Goal: Find specific page/section

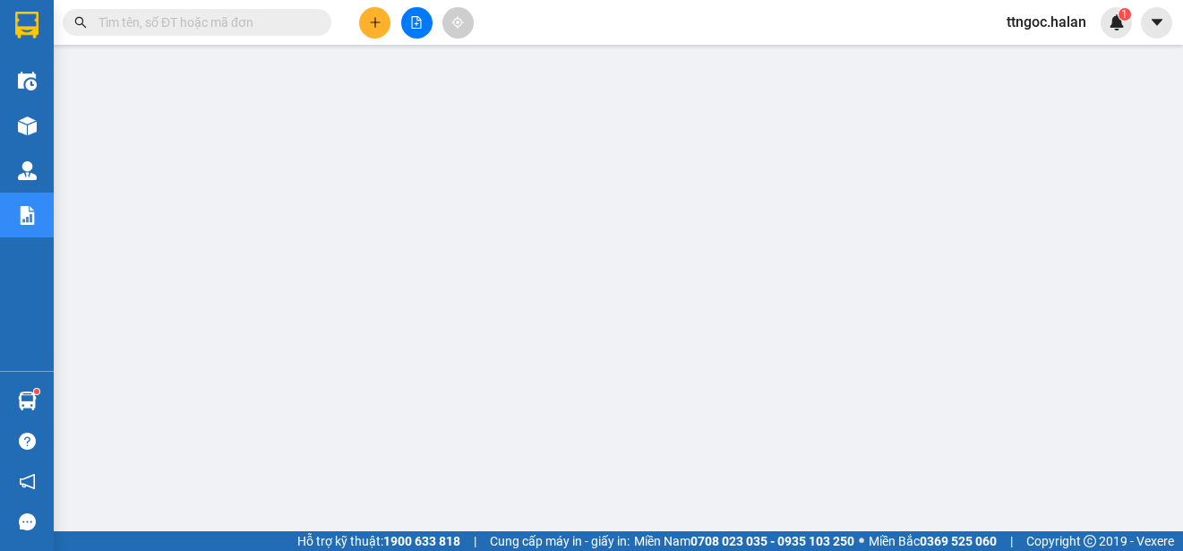
click at [125, 22] on input "text" at bounding box center [204, 23] width 211 height 20
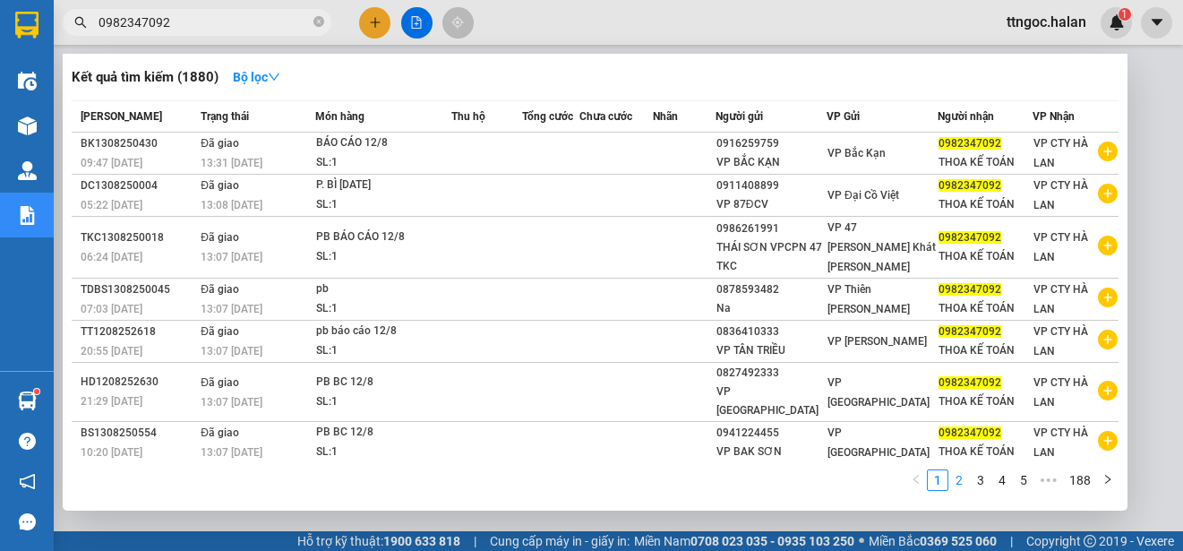
type input "0982347092"
click at [959, 476] on link "2" at bounding box center [959, 480] width 20 height 20
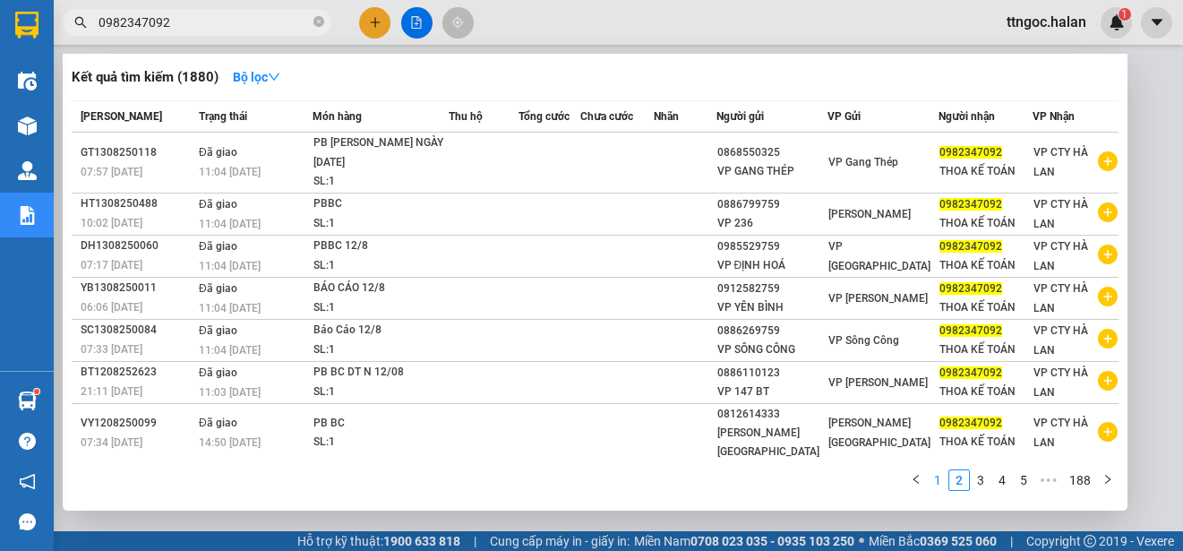
click at [938, 472] on link "1" at bounding box center [938, 480] width 20 height 20
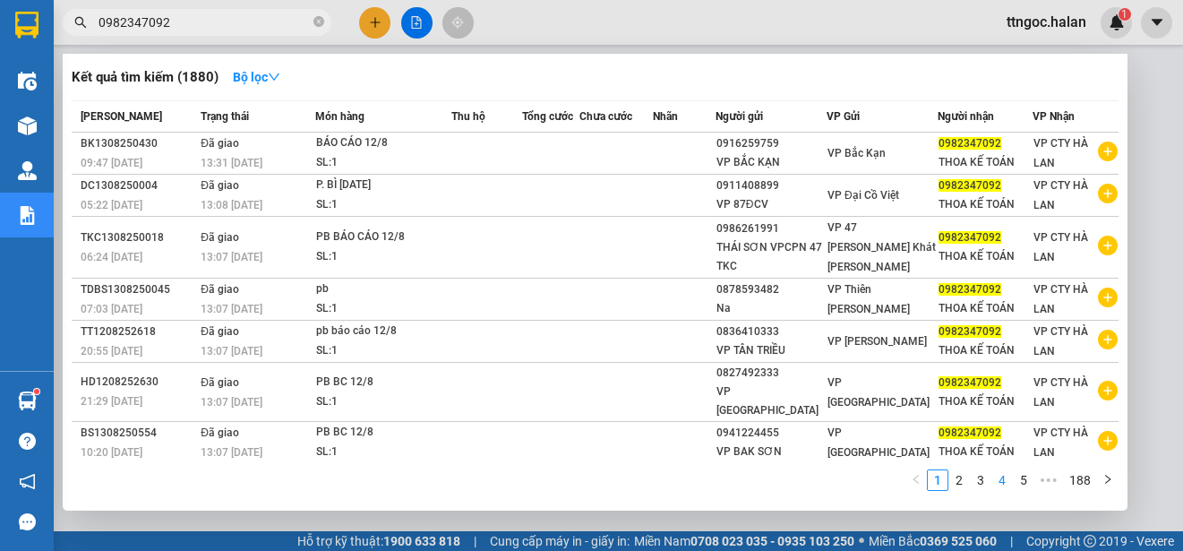
click at [1007, 484] on link "4" at bounding box center [1002, 480] width 20 height 20
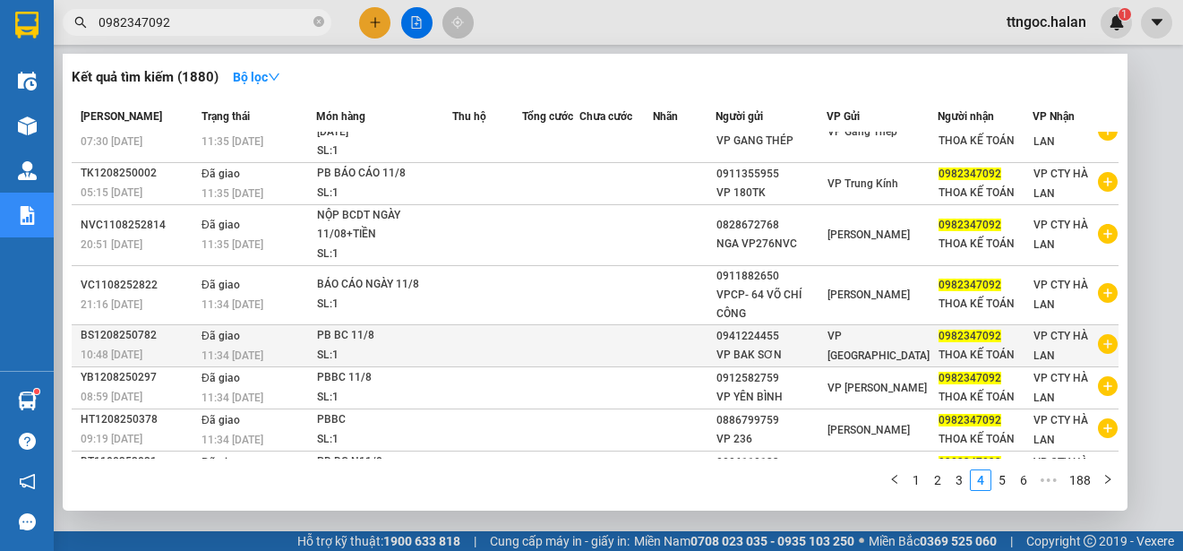
scroll to position [150, 0]
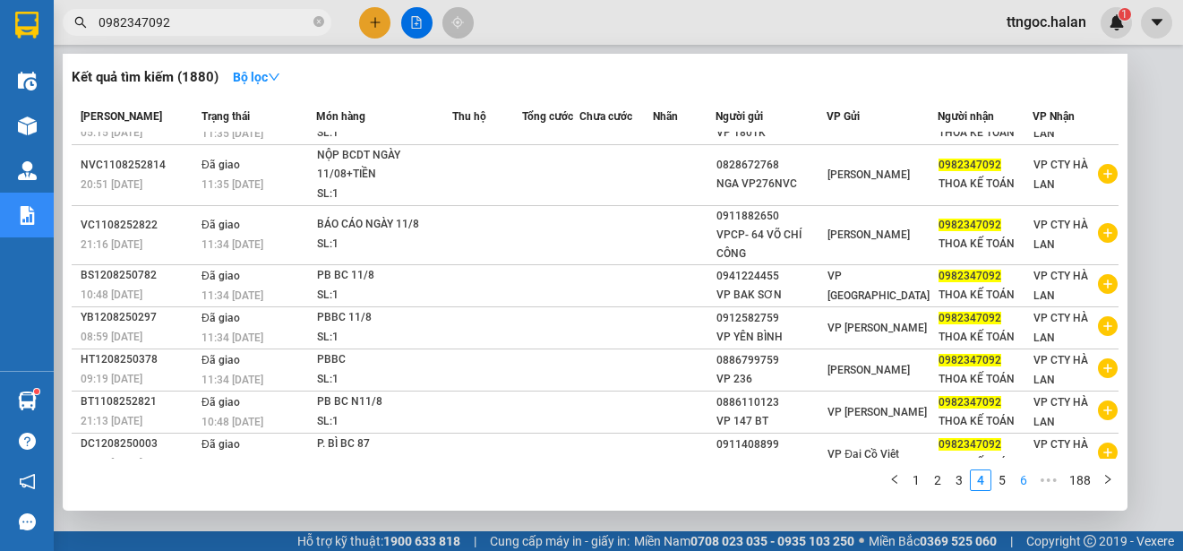
click at [1021, 481] on link "6" at bounding box center [1024, 480] width 20 height 20
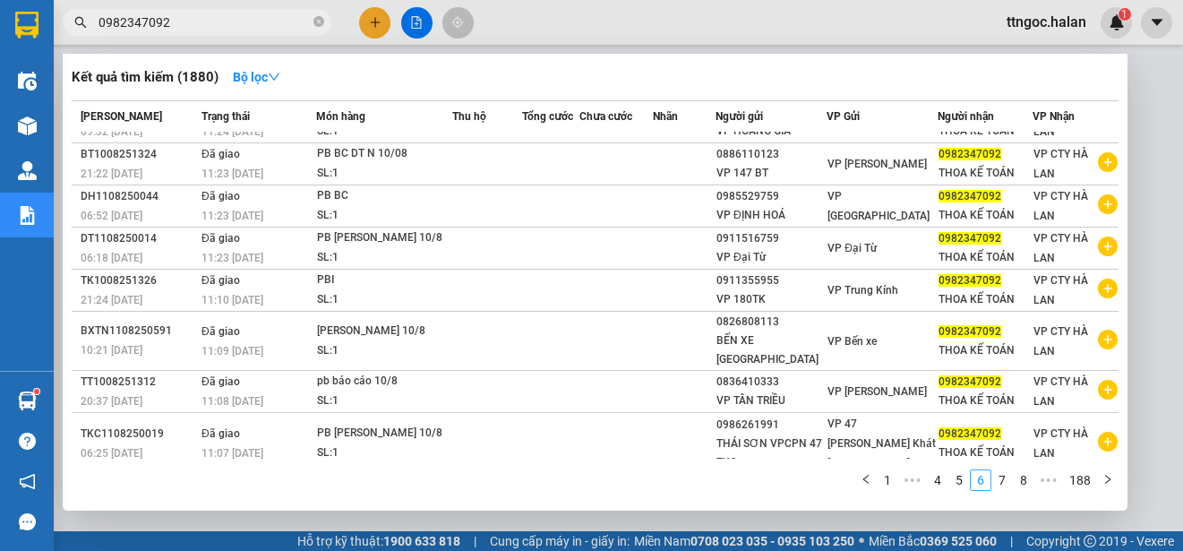
scroll to position [129, 0]
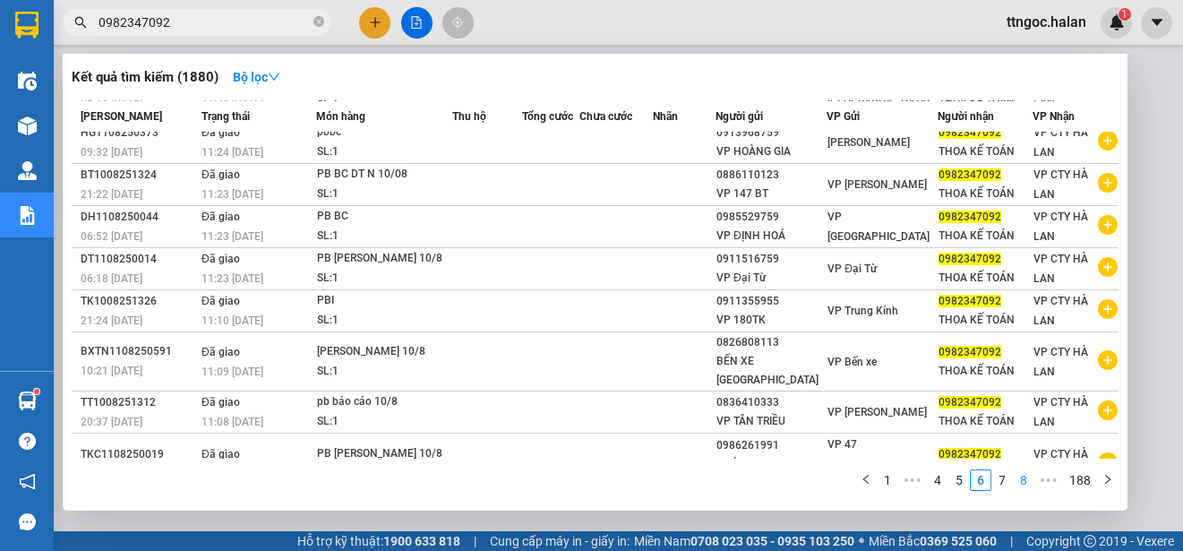
click at [1021, 480] on link "8" at bounding box center [1024, 480] width 20 height 20
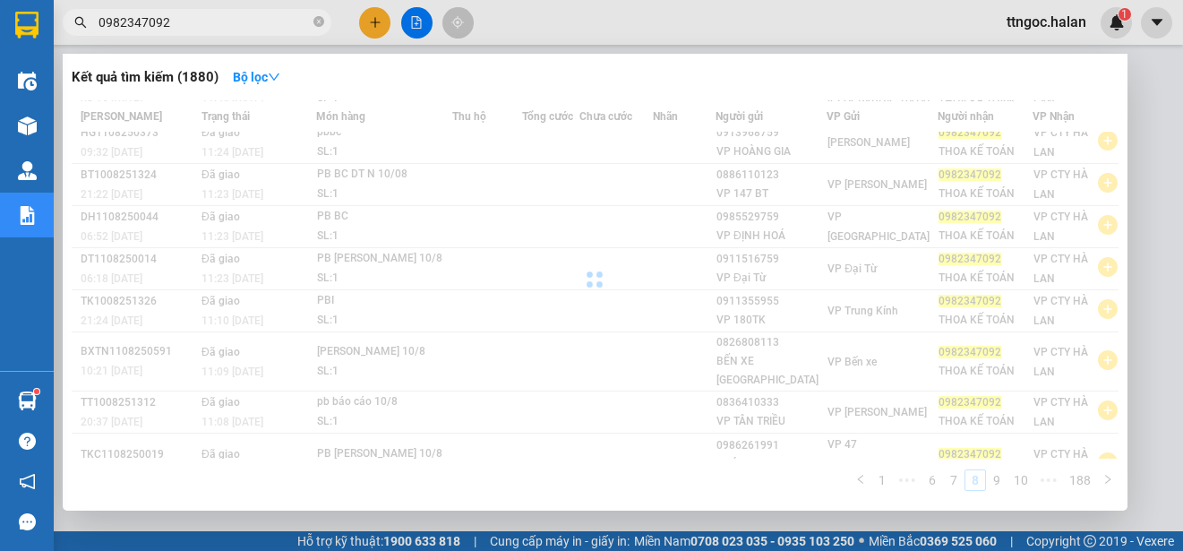
scroll to position [112, 0]
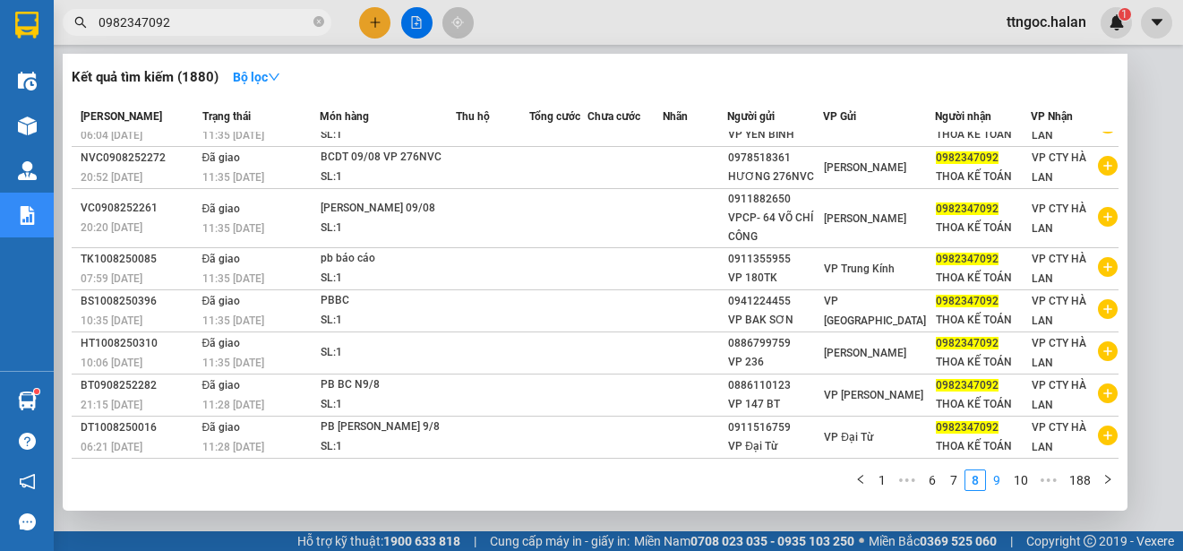
click at [1002, 481] on link "9" at bounding box center [997, 480] width 20 height 20
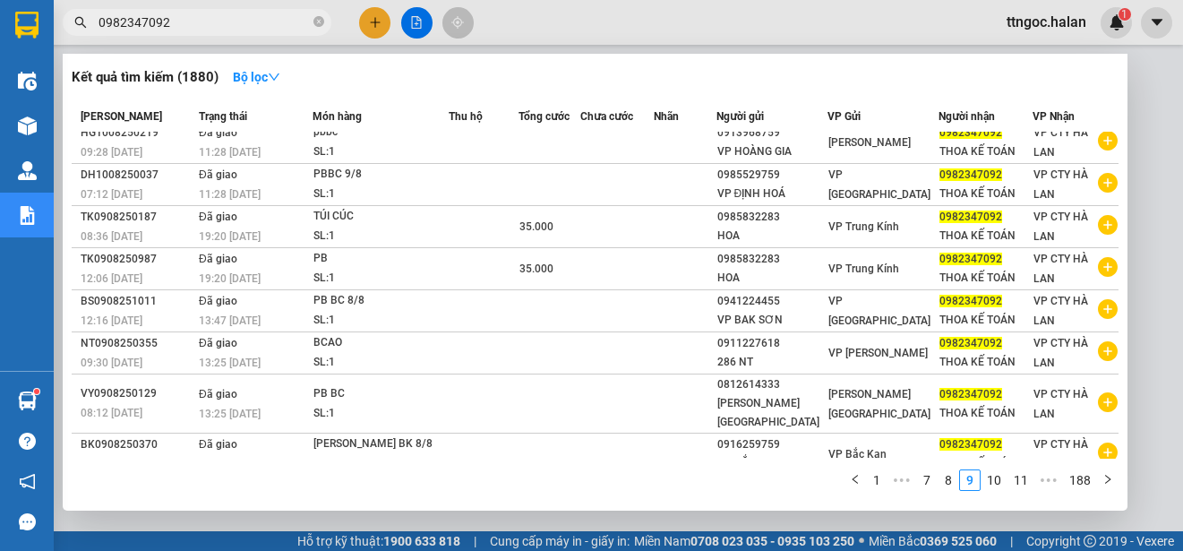
scroll to position [0, 0]
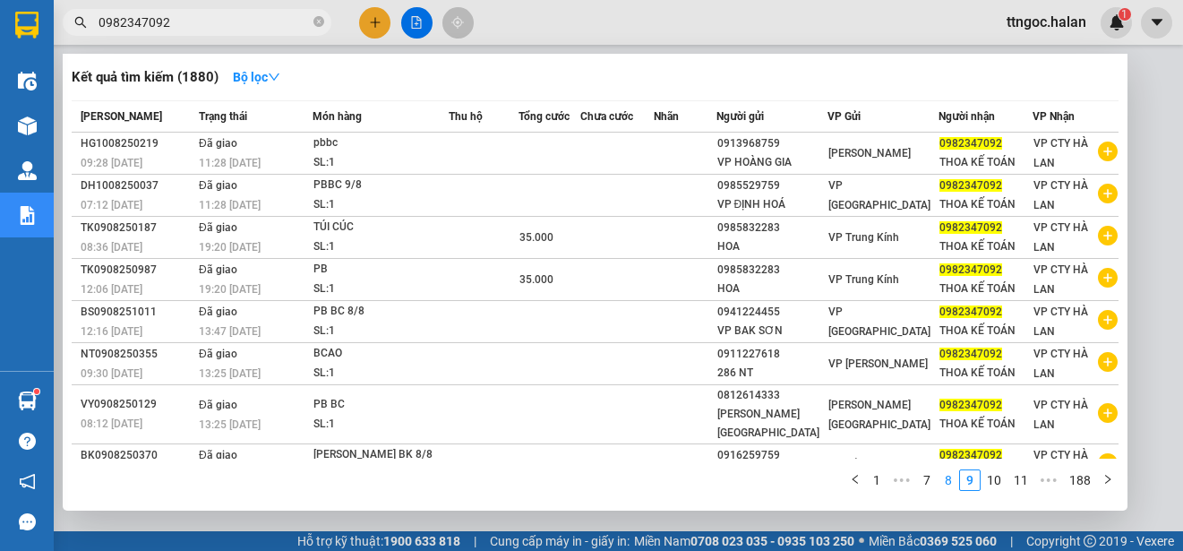
click at [947, 484] on link "8" at bounding box center [948, 480] width 20 height 20
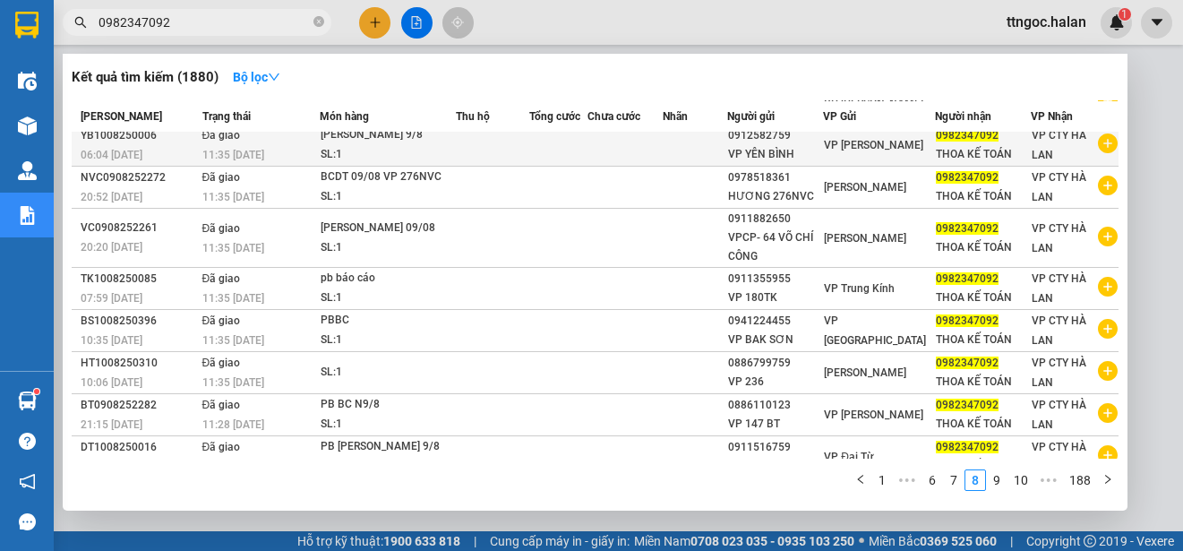
scroll to position [112, 0]
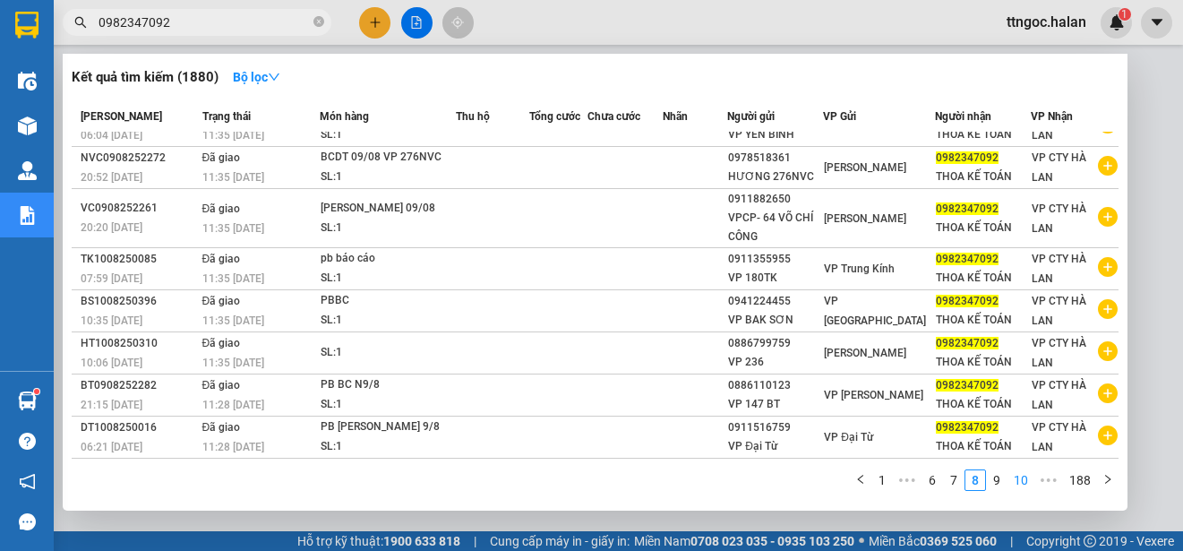
click at [1021, 477] on link "10" at bounding box center [1020, 480] width 25 height 20
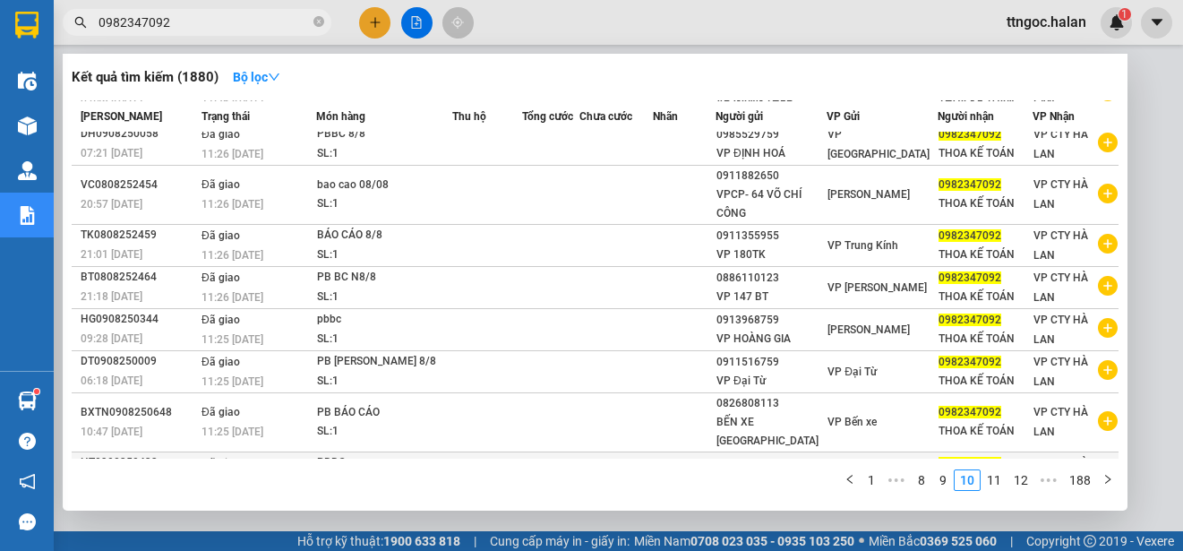
scroll to position [131, 0]
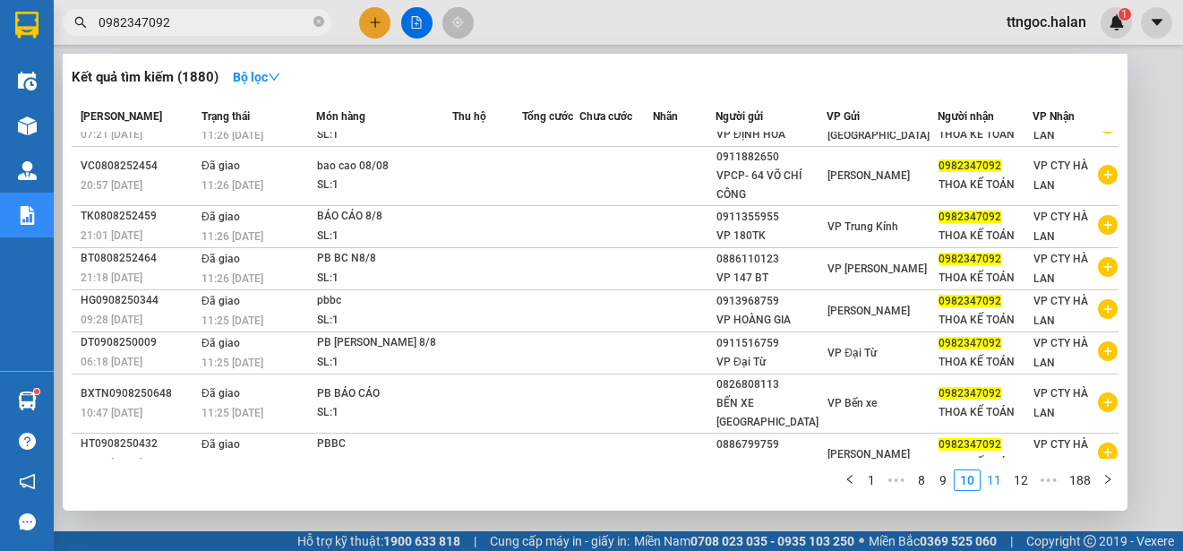
click at [990, 482] on link "11" at bounding box center [993, 480] width 25 height 20
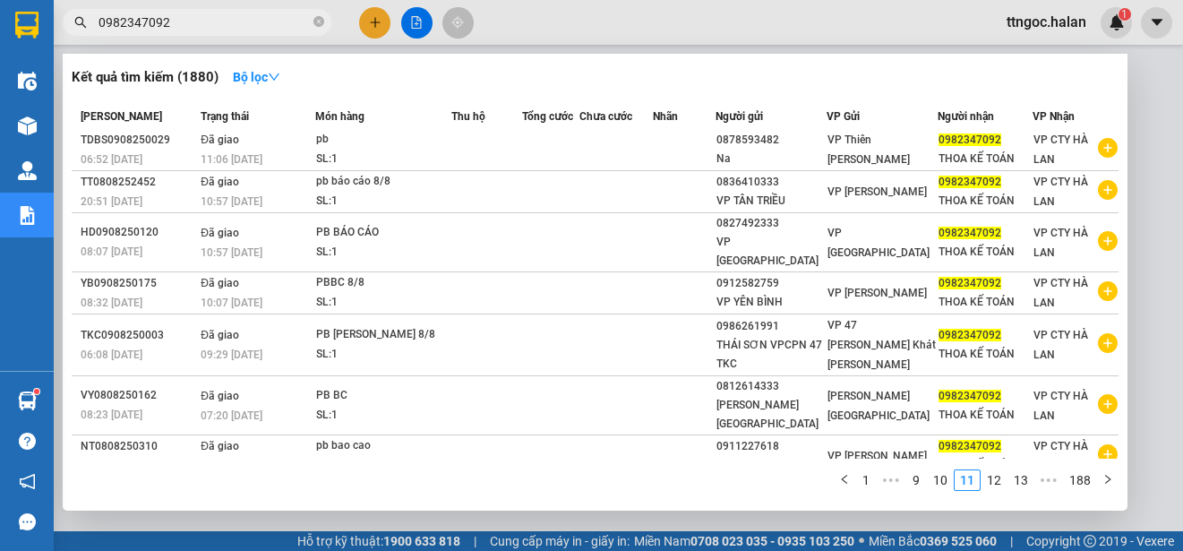
scroll to position [0, 0]
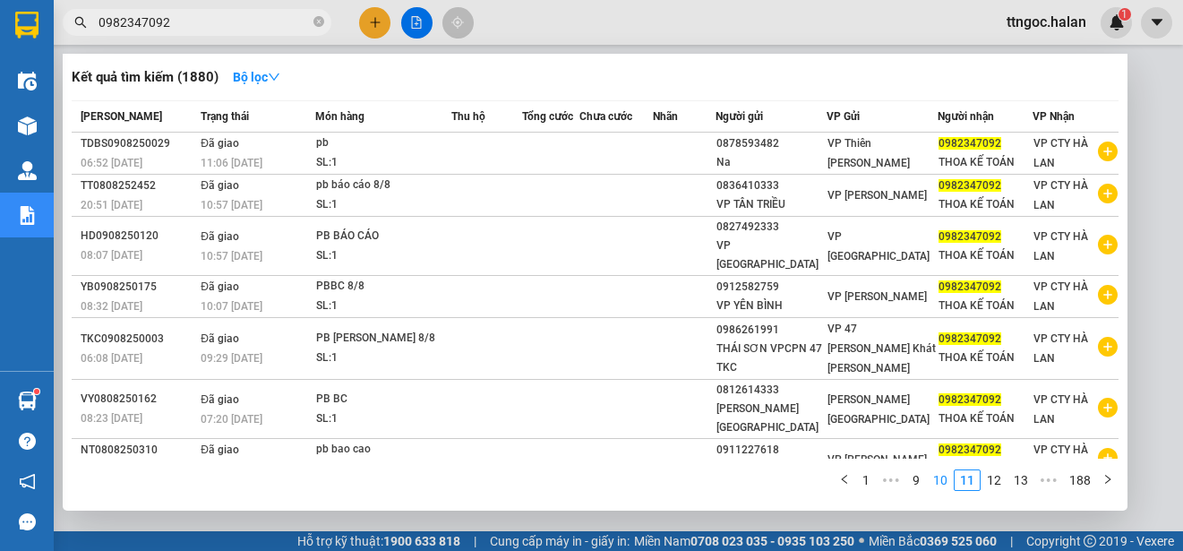
click at [949, 478] on link "10" at bounding box center [940, 480] width 25 height 20
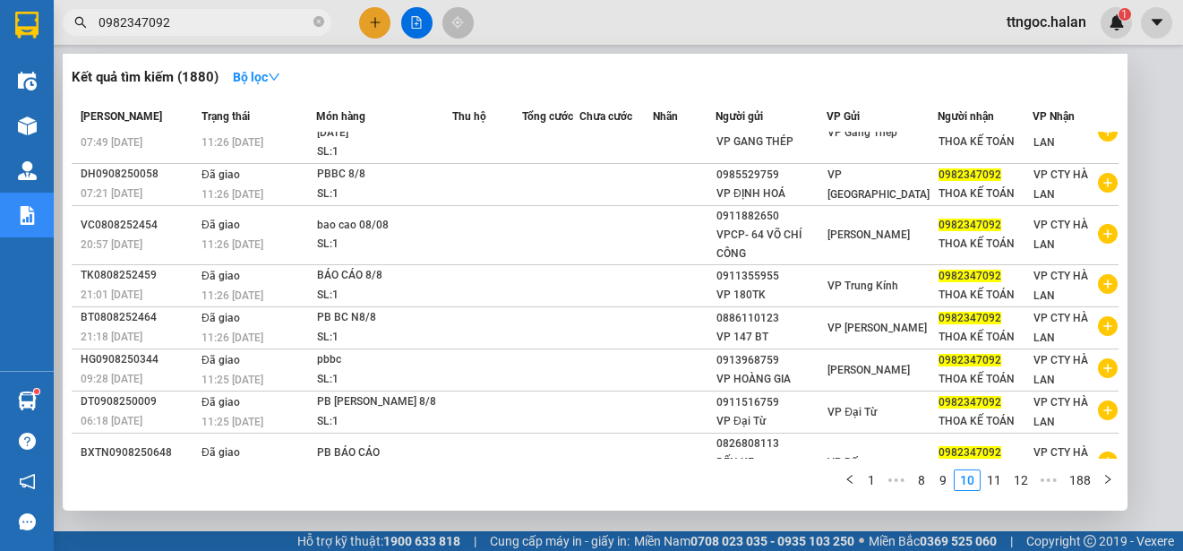
scroll to position [41, 0]
